Goal: Task Accomplishment & Management: Use online tool/utility

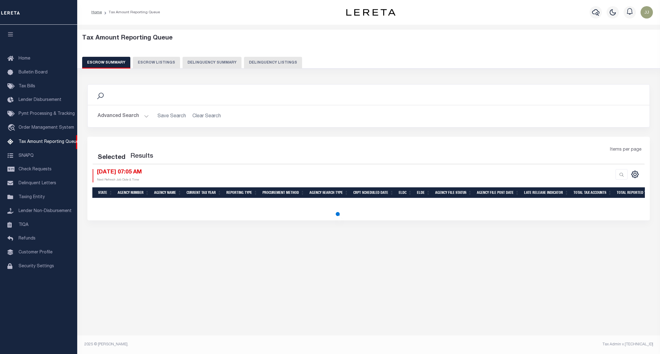
select select "100"
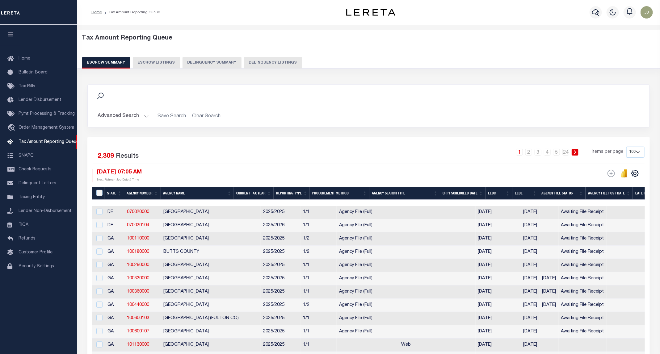
click at [409, 149] on div "1 2 3 4 5 … 24 Items per page 10 25 50 100 500" at bounding box center [438, 155] width 411 height 16
click at [269, 61] on button "Delinquency Listings" at bounding box center [273, 63] width 58 height 12
select select "IN"
select select "100"
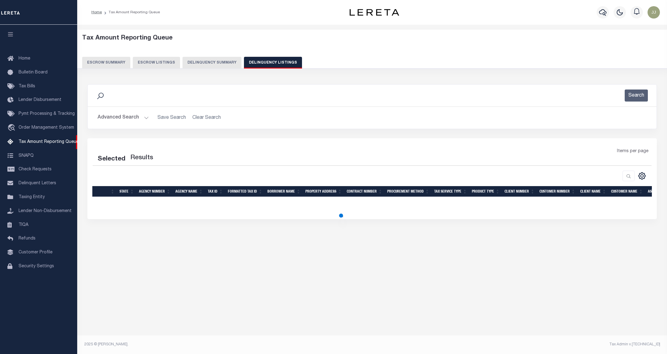
select select "100"
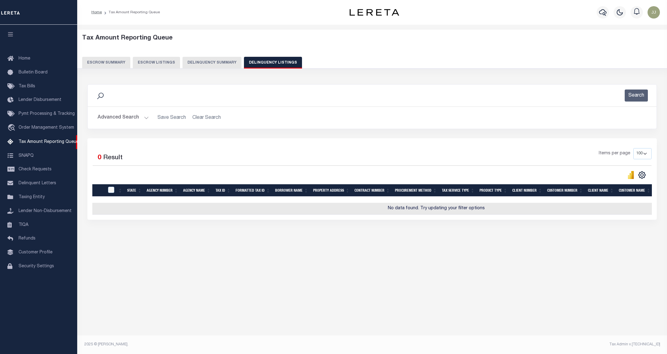
click at [143, 120] on button "Advanced Search" at bounding box center [123, 118] width 51 height 12
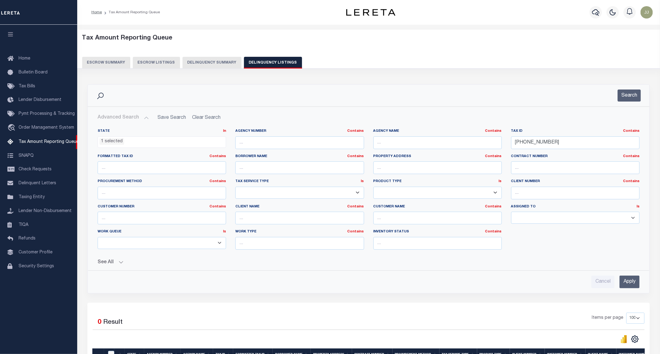
click at [127, 149] on div "State In In AK AL AR AZ CA CO CT DC DE FL GA GU HI IA ID IL IN KS [GEOGRAPHIC_D…" at bounding box center [162, 141] width 138 height 25
click at [123, 143] on li "1 selected" at bounding box center [111, 141] width 25 height 7
drag, startPoint x: 574, startPoint y: 143, endPoint x: 471, endPoint y: 145, distance: 102.2
click at [472, 145] on div "State In In AK AL AR AZ CA CO CT DC DE FL GA GU HI IA ID IL IN KS [GEOGRAPHIC_D…" at bounding box center [368, 192] width 551 height 126
paste input "2"
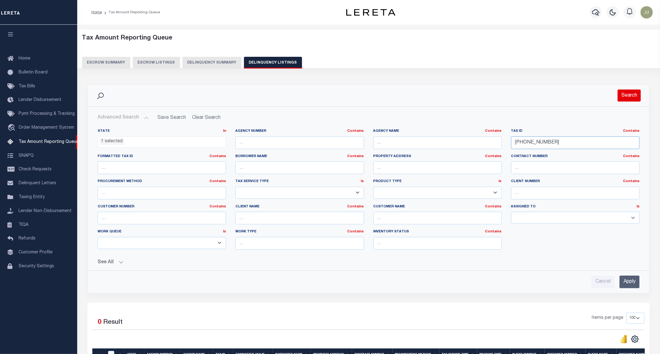
type input "[PHONE_NUMBER]"
click at [634, 94] on button "Search" at bounding box center [628, 96] width 23 height 12
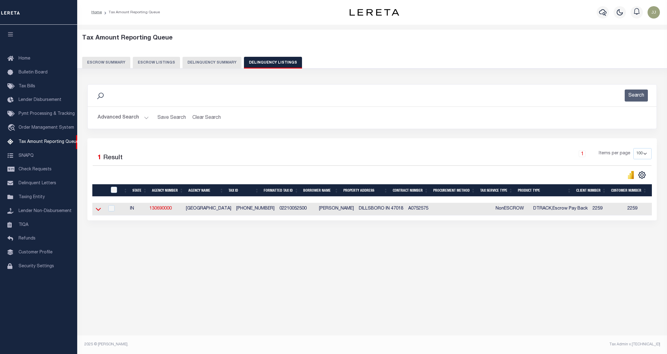
click at [96, 212] on icon at bounding box center [98, 209] width 5 height 6
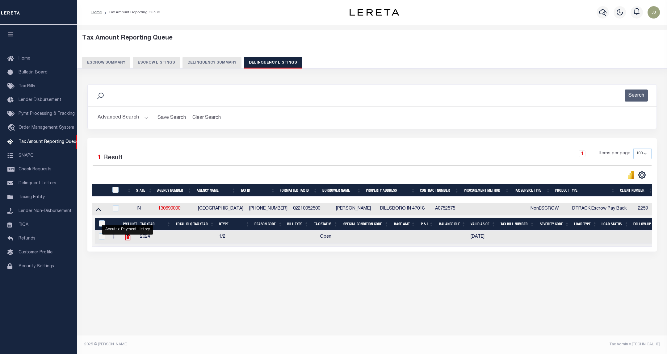
click at [125, 240] on icon "" at bounding box center [128, 237] width 8 height 8
checkbox input "true"
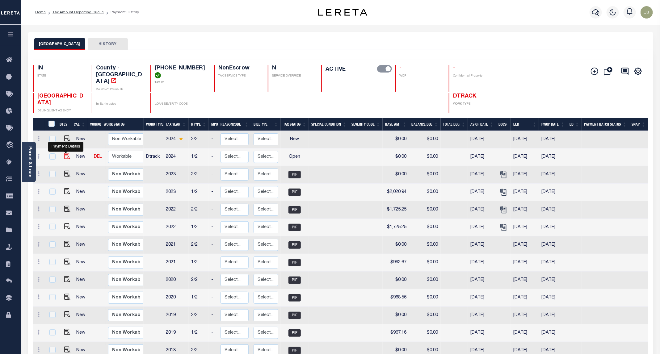
click at [66, 153] on img "" at bounding box center [67, 156] width 6 height 6
checkbox input "true"
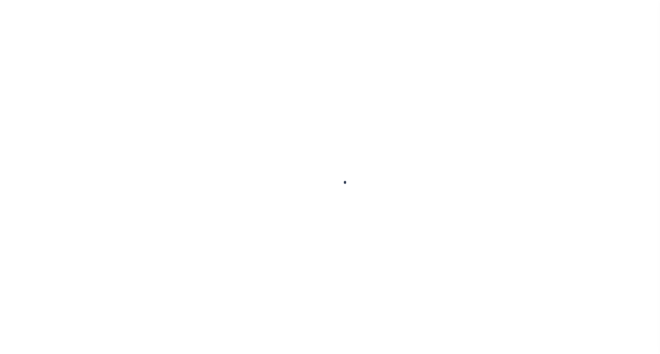
checkbox input "false"
type input "[DATE]"
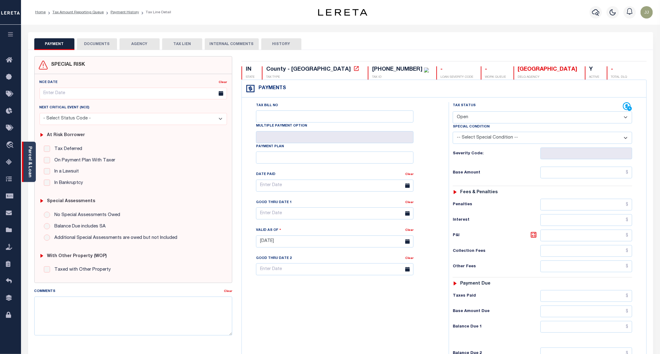
click at [28, 172] on link "Parcel & Loan" at bounding box center [29, 161] width 4 height 31
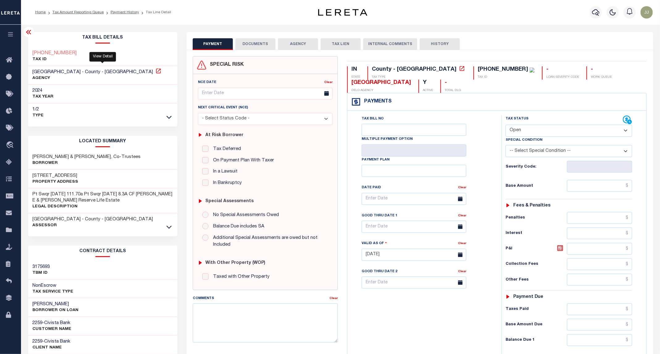
click at [155, 70] on icon at bounding box center [158, 71] width 6 height 6
click at [168, 228] on icon at bounding box center [168, 227] width 5 height 3
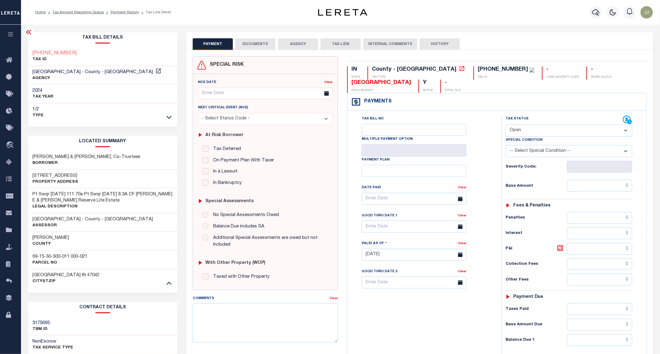
scroll to position [93, 0]
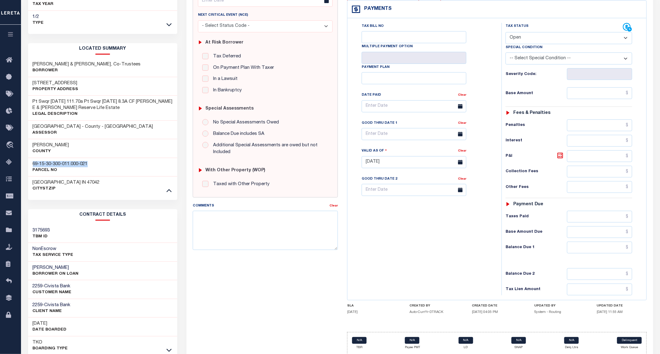
drag, startPoint x: 100, startPoint y: 165, endPoint x: 31, endPoint y: 167, distance: 68.6
click at [31, 167] on div "69-15-30-300-011.000-021 Parcel No" at bounding box center [102, 167] width 149 height 19
copy h3 "69-15-30-300-011.000-021"
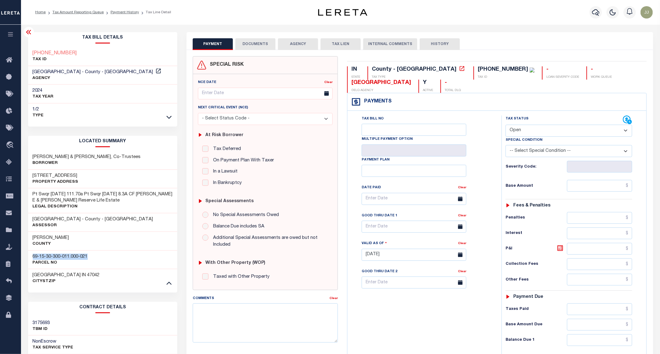
click at [524, 134] on select "- Select Status Code - Open Due/Unpaid Paid Incomplete No Tax Due Internal Refu…" at bounding box center [568, 131] width 127 height 12
select select "PYD"
click at [506, 125] on select "- Select Status Code - Open Due/Unpaid Paid Incomplete No Tax Due Internal Refu…" at bounding box center [568, 131] width 127 height 12
type input "[DATE]"
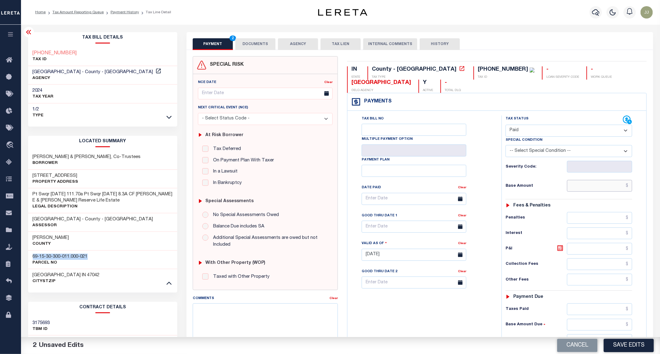
click at [595, 185] on input "text" at bounding box center [599, 186] width 65 height 12
click at [599, 189] on input "$0.00" at bounding box center [599, 186] width 65 height 12
drag, startPoint x: 601, startPoint y: 186, endPoint x: 645, endPoint y: 188, distance: 43.6
click at [645, 188] on div "Tax Status Status" at bounding box center [571, 251] width 148 height 273
drag, startPoint x: 612, startPoint y: 189, endPoint x: 645, endPoint y: 188, distance: 33.3
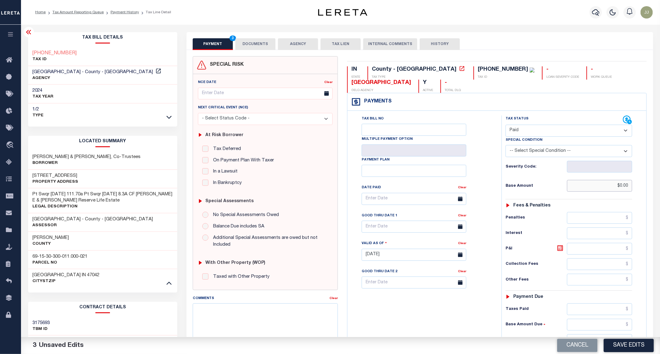
click at [645, 188] on div "Tax Bill No Multiple Payment Option Payment Plan" at bounding box center [496, 252] width 299 height 282
paste input "2"
drag, startPoint x: 610, startPoint y: 186, endPoint x: 636, endPoint y: 191, distance: 26.3
click at [636, 191] on div "Tax Status Status - Select Status Code -" at bounding box center [570, 251] width 139 height 273
paste input "text"
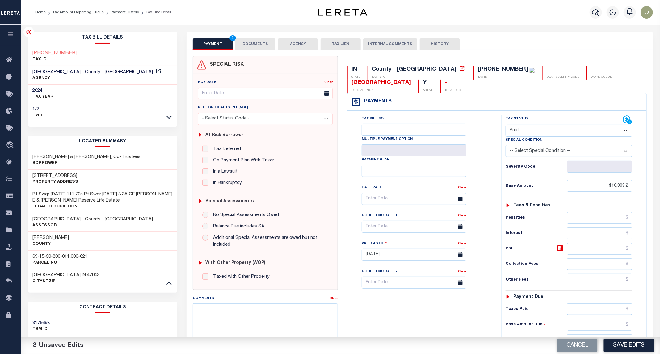
type input "$16,309.20"
